Goal: Task Accomplishment & Management: Manage account settings

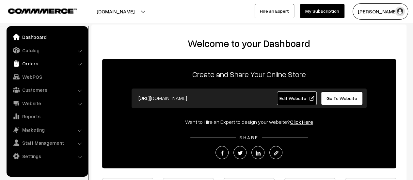
click at [26, 62] on link "Orders" at bounding box center [47, 63] width 78 height 12
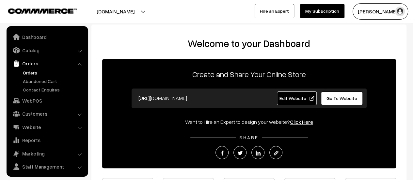
click at [27, 73] on link "Orders" at bounding box center [53, 72] width 65 height 7
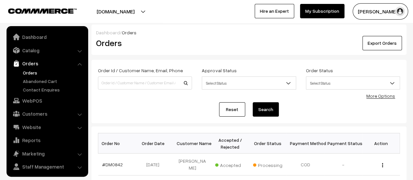
scroll to position [15, 0]
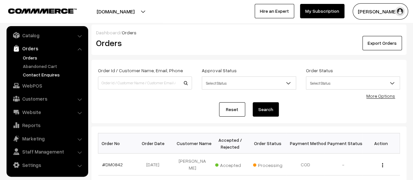
click at [37, 74] on link "Contact Enquires" at bounding box center [53, 74] width 65 height 7
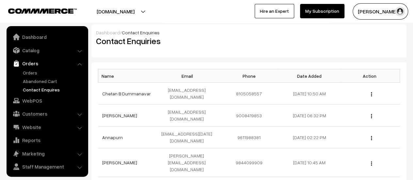
scroll to position [15, 0]
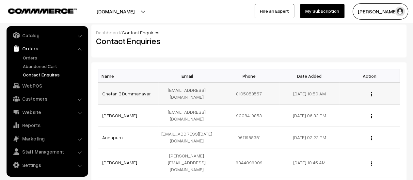
click at [119, 94] on link "Chetan B Dummanavar" at bounding box center [126, 94] width 49 height 6
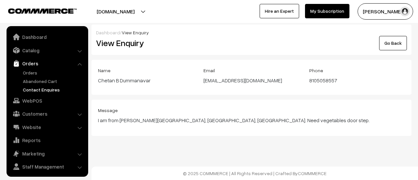
scroll to position [15, 0]
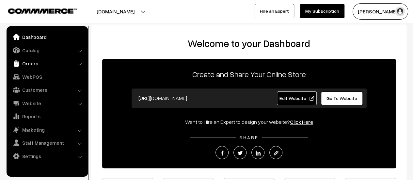
click at [21, 61] on link "Orders" at bounding box center [47, 63] width 78 height 12
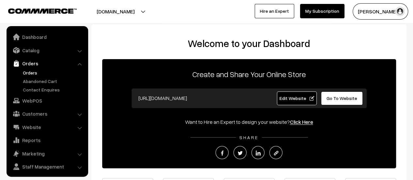
click at [27, 72] on link "Orders" at bounding box center [53, 72] width 65 height 7
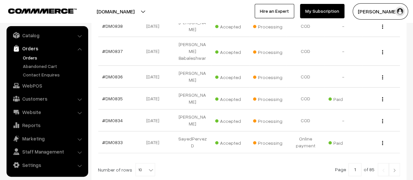
scroll to position [247, 0]
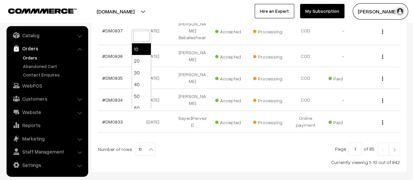
click at [148, 146] on b at bounding box center [151, 149] width 7 height 7
select select "20"
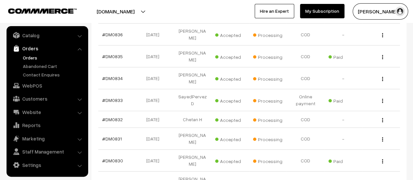
scroll to position [268, 0]
click at [108, 117] on link "#DM0832" at bounding box center [112, 120] width 21 height 6
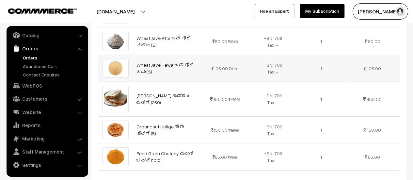
scroll to position [838, 0]
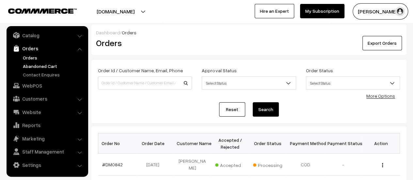
click at [33, 66] on link "Abandoned Cart" at bounding box center [53, 66] width 65 height 7
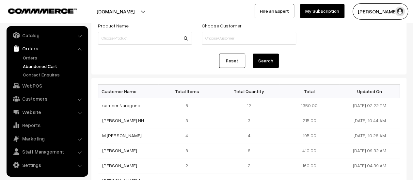
scroll to position [43, 0]
click at [30, 57] on link "Orders" at bounding box center [53, 57] width 65 height 7
